Goal: Entertainment & Leisure: Browse casually

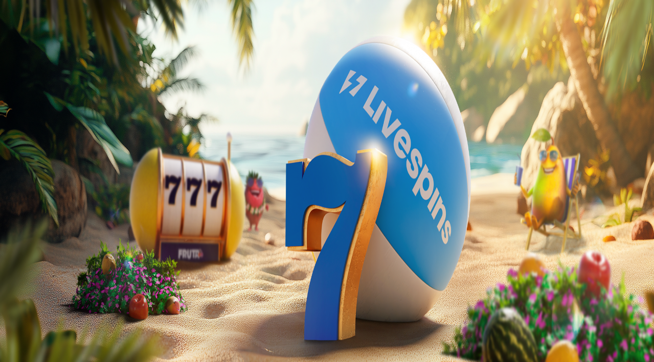
click at [58, 41] on span "Kirjaudu" at bounding box center [70, 37] width 25 height 8
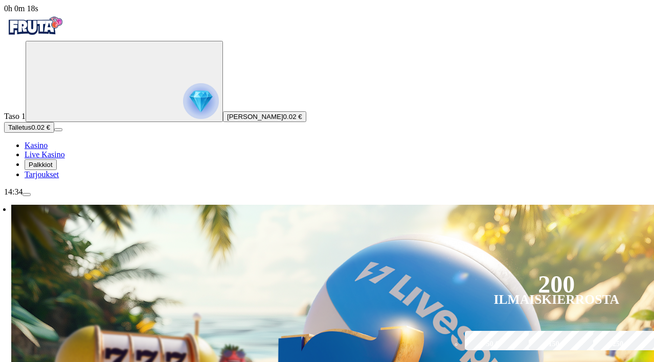
click at [44, 169] on span "Palkkiot" at bounding box center [41, 165] width 24 height 8
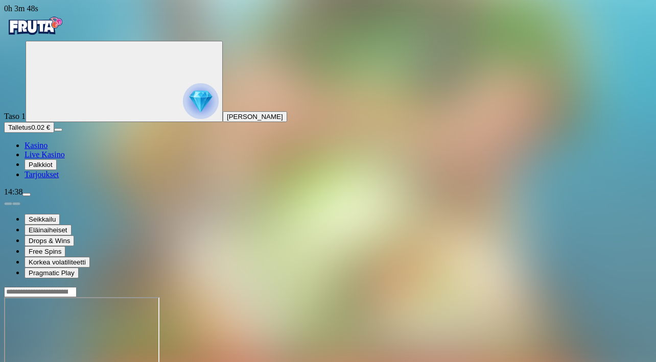
click at [48, 150] on span "Kasino" at bounding box center [36, 145] width 23 height 9
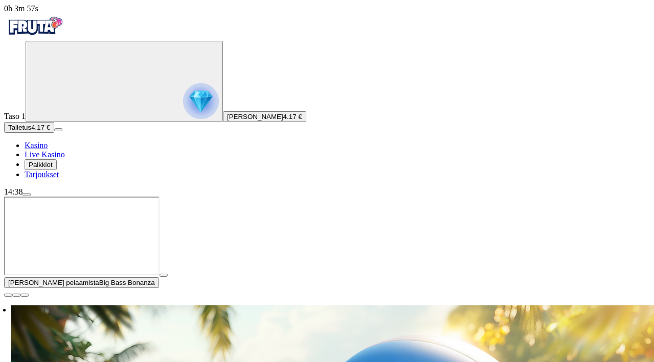
click at [8, 295] on span "close icon" at bounding box center [8, 295] width 0 height 0
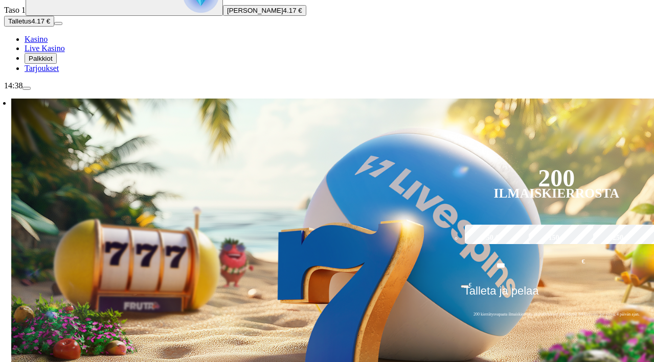
scroll to position [117, 0]
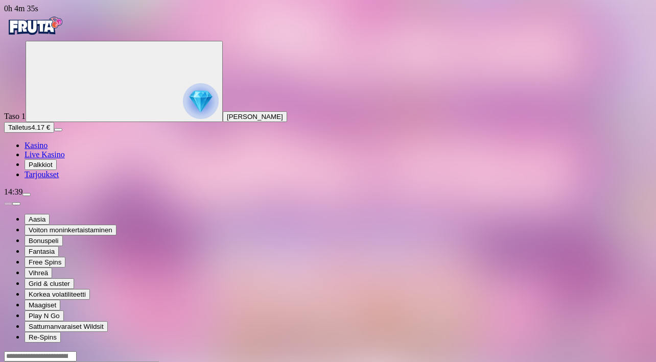
click at [64, 17] on div "Primary" at bounding box center [328, 27] width 648 height 28
click at [64, 39] on img "Primary" at bounding box center [34, 26] width 61 height 26
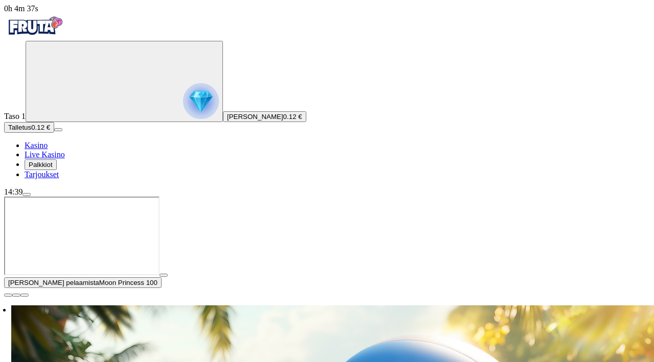
click at [8, 295] on span "close icon" at bounding box center [8, 295] width 0 height 0
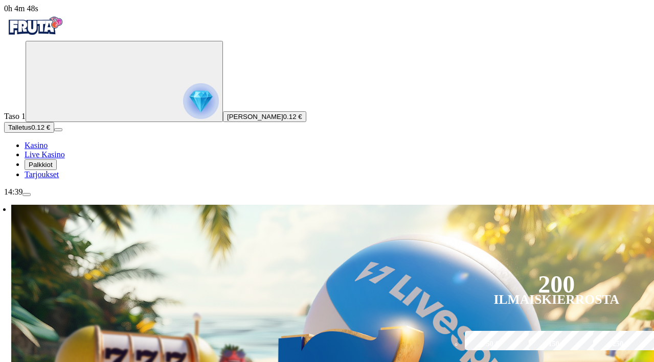
click at [54, 170] on button "Palkkiot" at bounding box center [41, 164] width 32 height 11
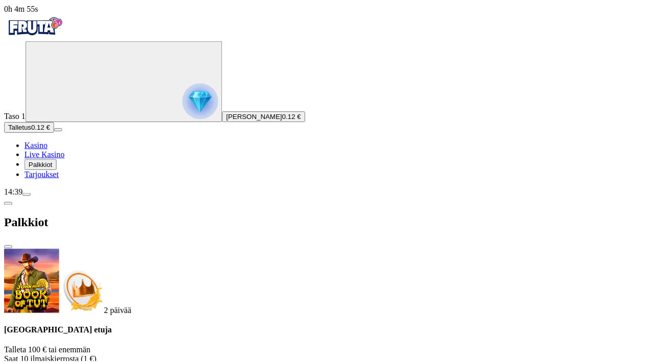
scroll to position [6, 0]
click at [8, 247] on span "close icon" at bounding box center [8, 247] width 0 height 0
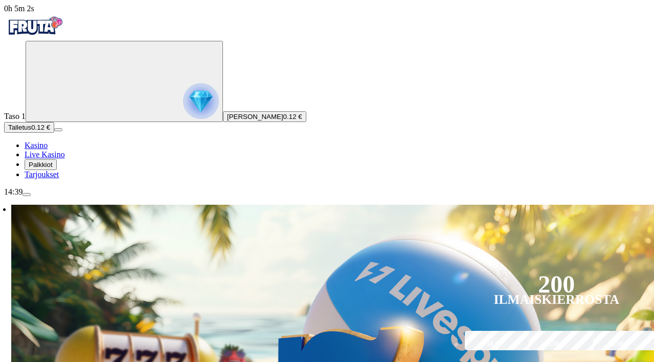
scroll to position [0, 0]
